Goal: Task Accomplishment & Management: Manage account settings

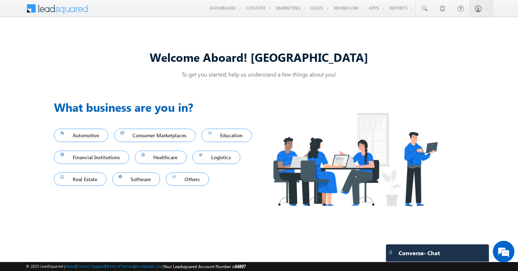
click at [295, 36] on div "Welcome Aboard! [GEOGRAPHIC_DATA] To get you started, help us understand a few …" at bounding box center [259, 135] width 518 height 223
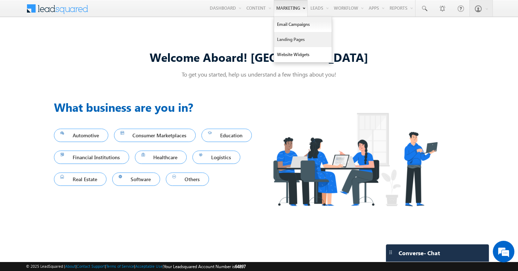
click at [287, 44] on link "Landing Pages" at bounding box center [303, 39] width 58 height 15
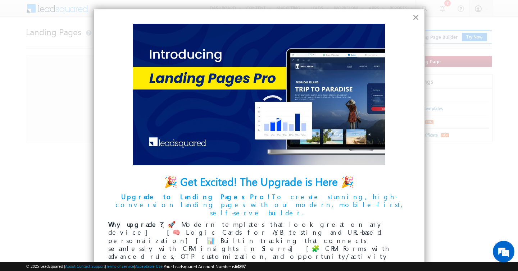
click at [414, 16] on button "×" at bounding box center [415, 18] width 7 height 12
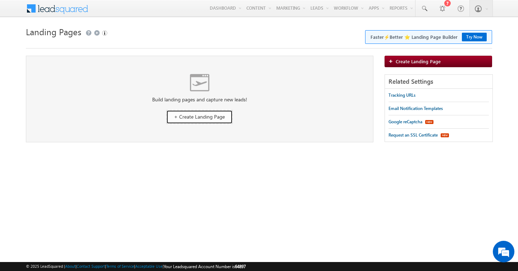
click at [202, 111] on link "+ Create Landing Page" at bounding box center [199, 117] width 67 height 14
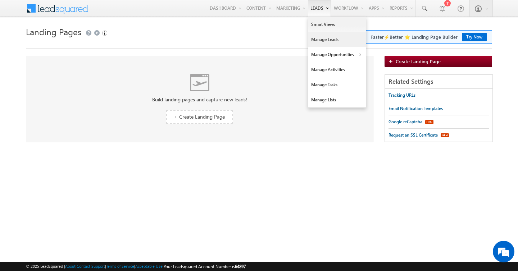
click at [333, 43] on link "Manage Leads" at bounding box center [337, 39] width 58 height 15
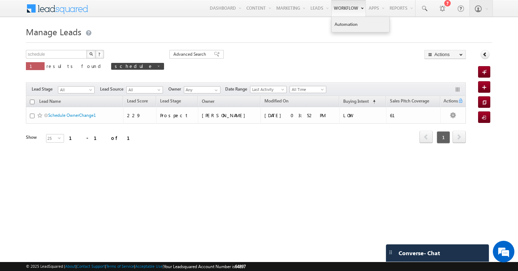
click at [350, 23] on link "Automation" at bounding box center [361, 24] width 58 height 15
click at [295, 61] on div "schedule X ? 1 results found schedule Advanced Search Advanced Search Advanced …" at bounding box center [246, 65] width 440 height 31
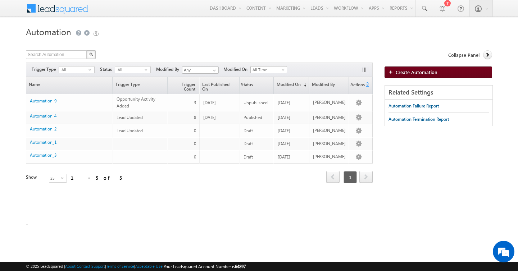
click at [417, 70] on span "Create Automation" at bounding box center [417, 72] width 42 height 6
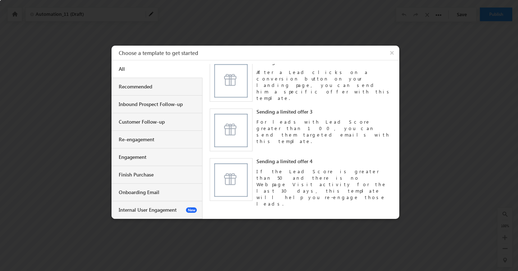
scroll to position [385, 0]
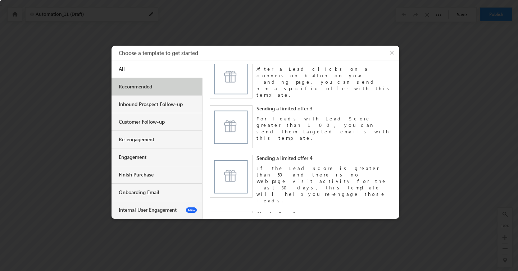
click at [139, 81] on div "Recommended" at bounding box center [156, 87] width 91 height 18
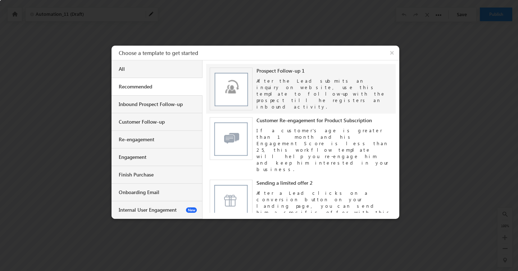
click at [236, 87] on img at bounding box center [231, 89] width 43 height 43
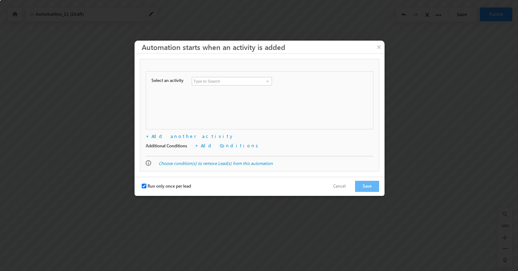
click at [205, 80] on input at bounding box center [232, 81] width 80 height 9
click at [269, 82] on span at bounding box center [268, 81] width 6 height 6
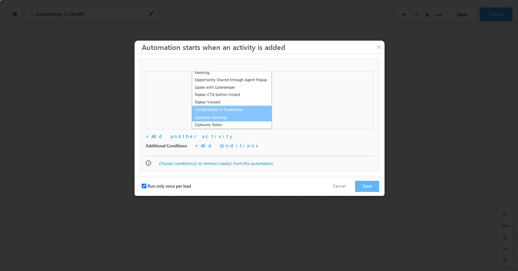
scroll to position [305, 0]
click at [239, 118] on link "Zipteams Meeting" at bounding box center [232, 118] width 80 height 8
type input "Zipteams Meeting"
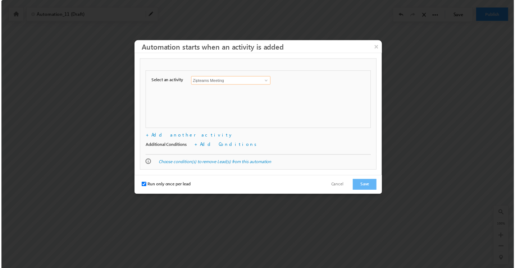
scroll to position [0, 0]
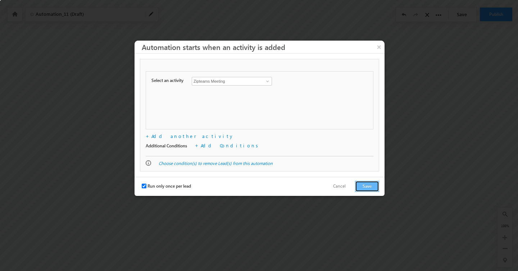
click at [368, 190] on button "Save" at bounding box center [367, 186] width 24 height 11
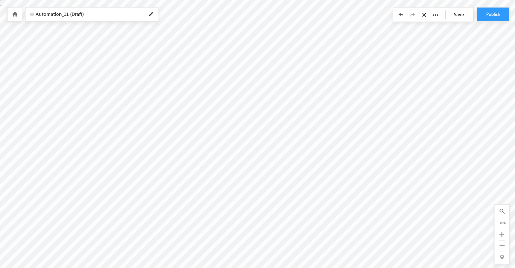
click at [423, 15] on icon at bounding box center [425, 14] width 6 height 5
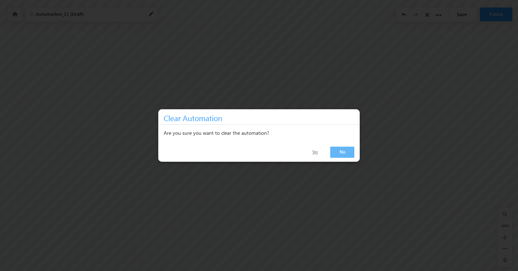
click at [318, 153] on link "Yes" at bounding box center [314, 152] width 23 height 10
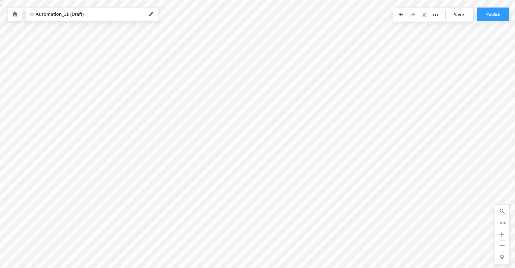
click at [15, 12] on icon at bounding box center [15, 14] width 6 height 5
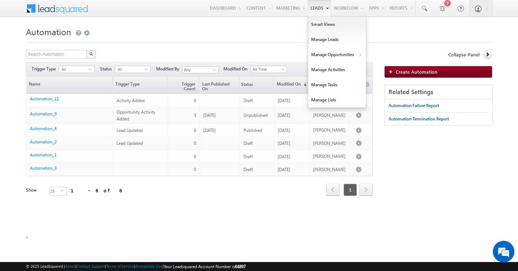
click at [312, 13] on link "Leads" at bounding box center [319, 8] width 23 height 17
click at [319, 97] on link "Manage Lists" at bounding box center [337, 99] width 58 height 15
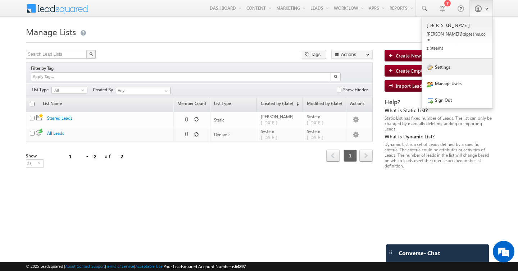
click at [451, 65] on link "Settings" at bounding box center [457, 67] width 70 height 17
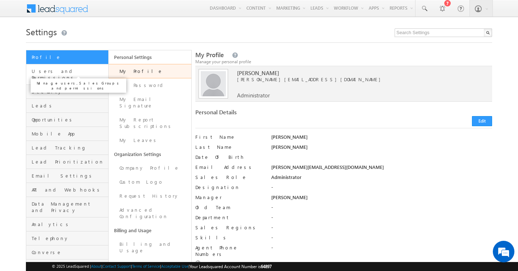
click at [62, 74] on span "Users and Permissions" at bounding box center [69, 74] width 75 height 13
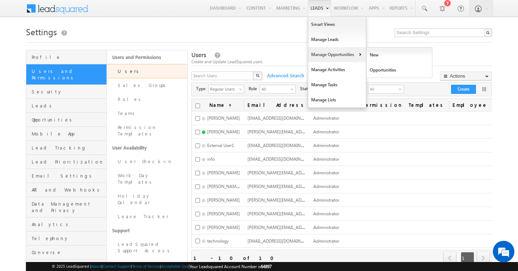
click at [319, 54] on link "Manage Opportunities" at bounding box center [337, 54] width 58 height 15
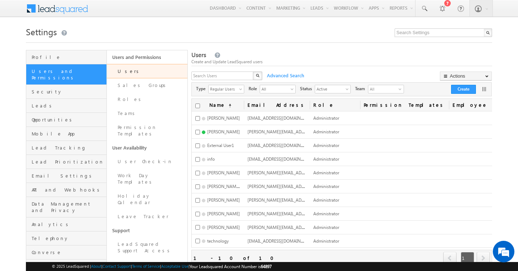
click at [255, 52] on div "Users Create and Update LeadSquared users" at bounding box center [341, 58] width 301 height 15
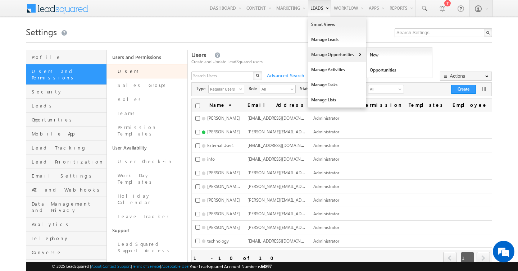
click at [325, 60] on link "Manage Opportunities" at bounding box center [337, 54] width 58 height 15
click at [398, 73] on link "Opportunities" at bounding box center [399, 70] width 66 height 15
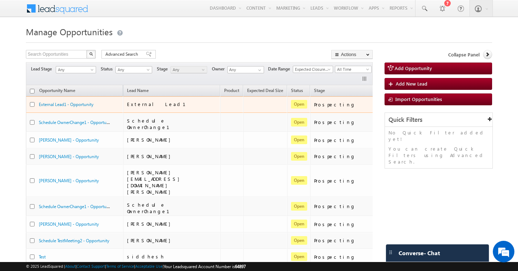
click at [85, 108] on div "External Lead1 - Opportunity" at bounding box center [75, 106] width 90 height 10
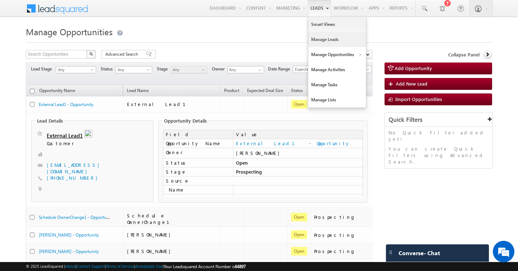
click at [313, 40] on link "Manage Leads" at bounding box center [337, 39] width 58 height 15
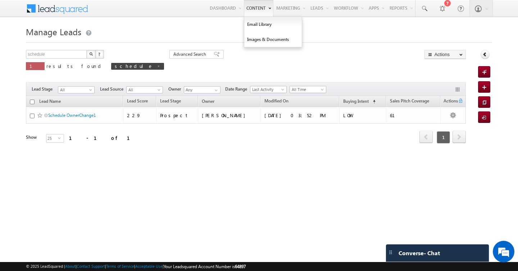
click at [254, 1] on link "Content" at bounding box center [258, 8] width 29 height 17
